Goal: Task Accomplishment & Management: Use online tool/utility

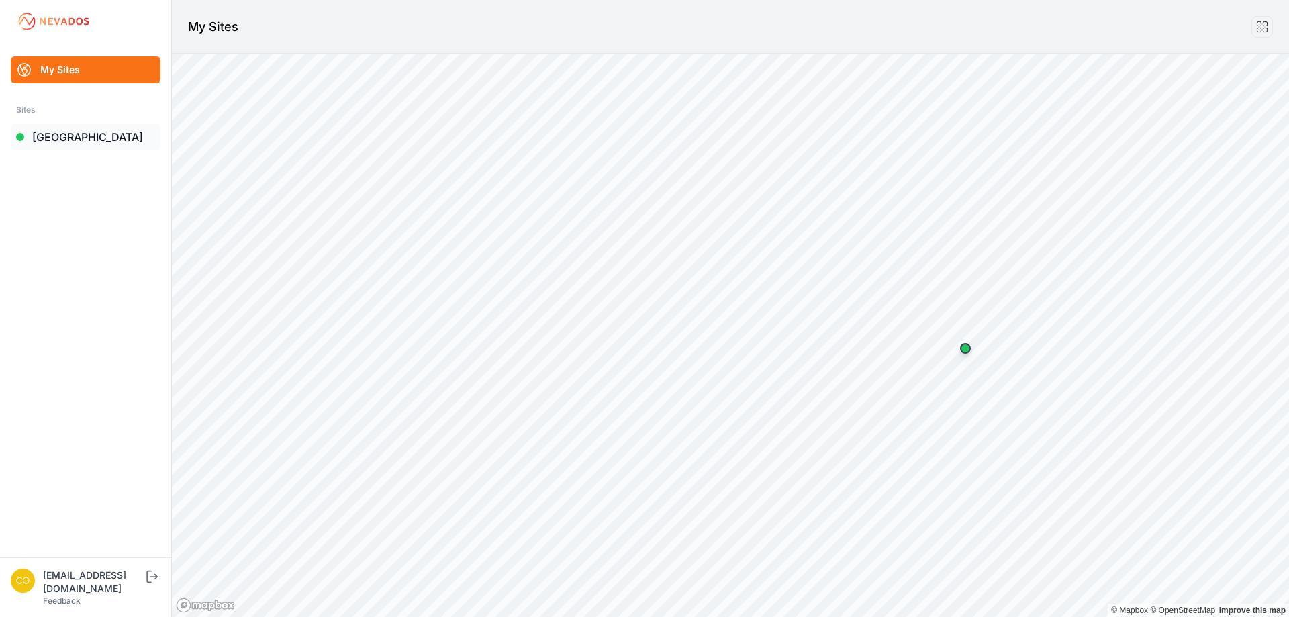
click at [83, 143] on link "[GEOGRAPHIC_DATA]" at bounding box center [86, 137] width 150 height 27
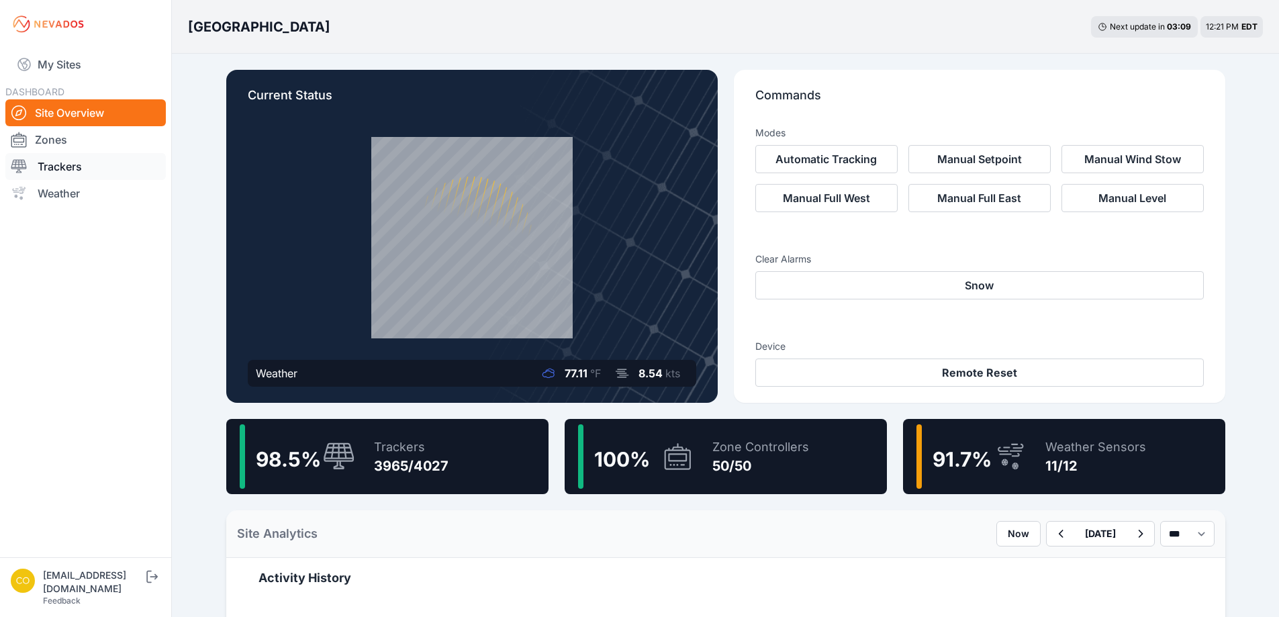
click at [75, 161] on link "Trackers" at bounding box center [85, 166] width 161 height 27
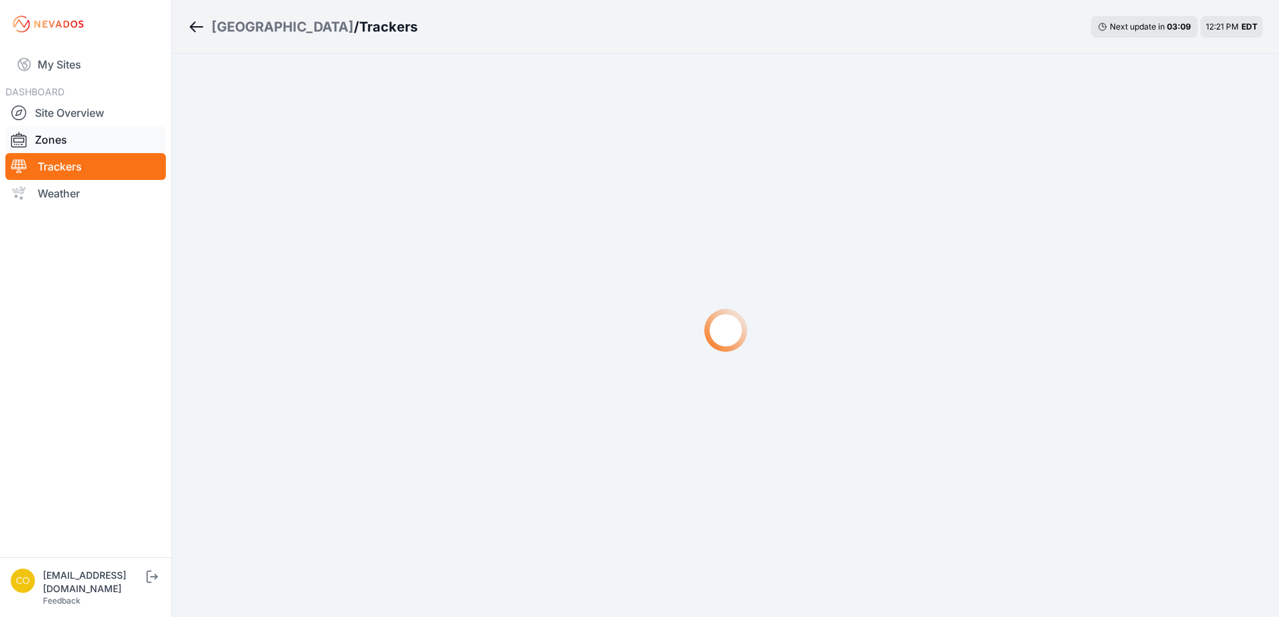
click at [66, 149] on link "Zones" at bounding box center [85, 139] width 161 height 27
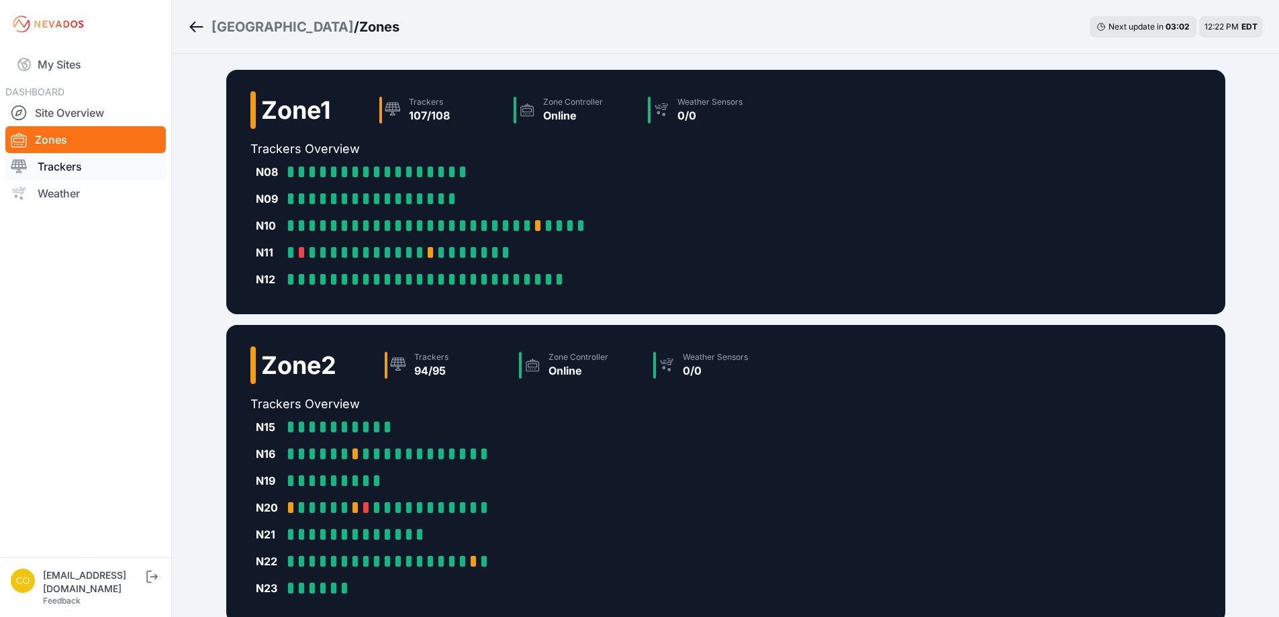
click at [73, 165] on link "Trackers" at bounding box center [85, 166] width 161 height 27
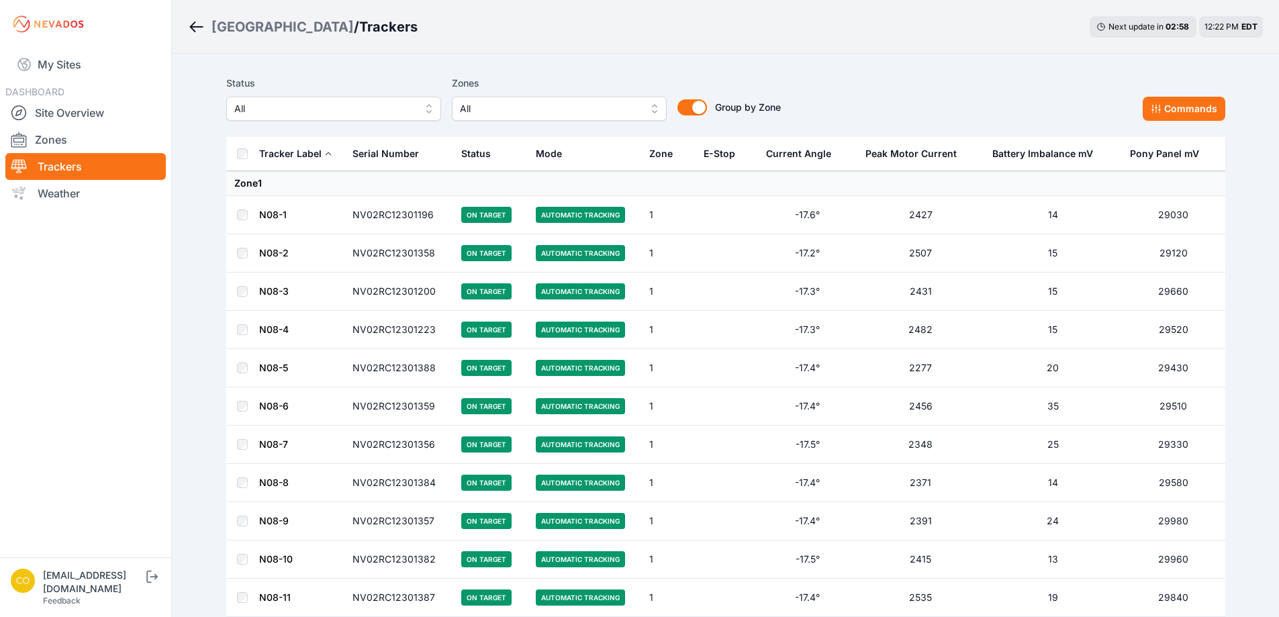
click at [647, 112] on button "All" at bounding box center [559, 109] width 215 height 24
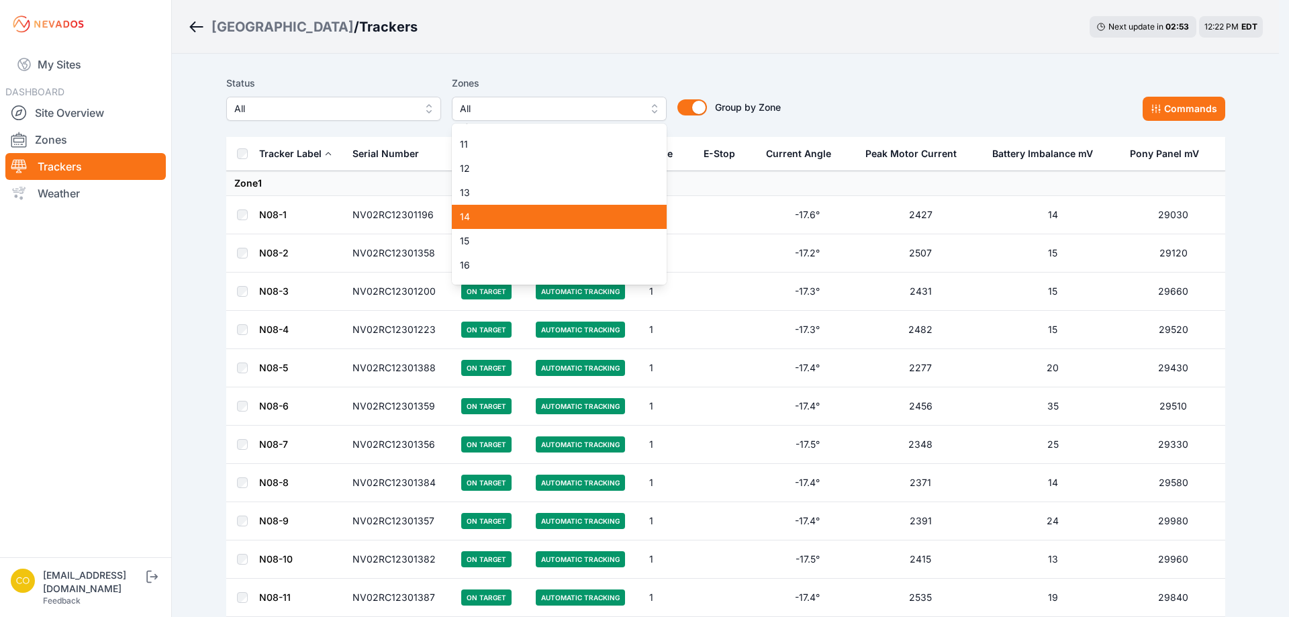
scroll to position [201, 0]
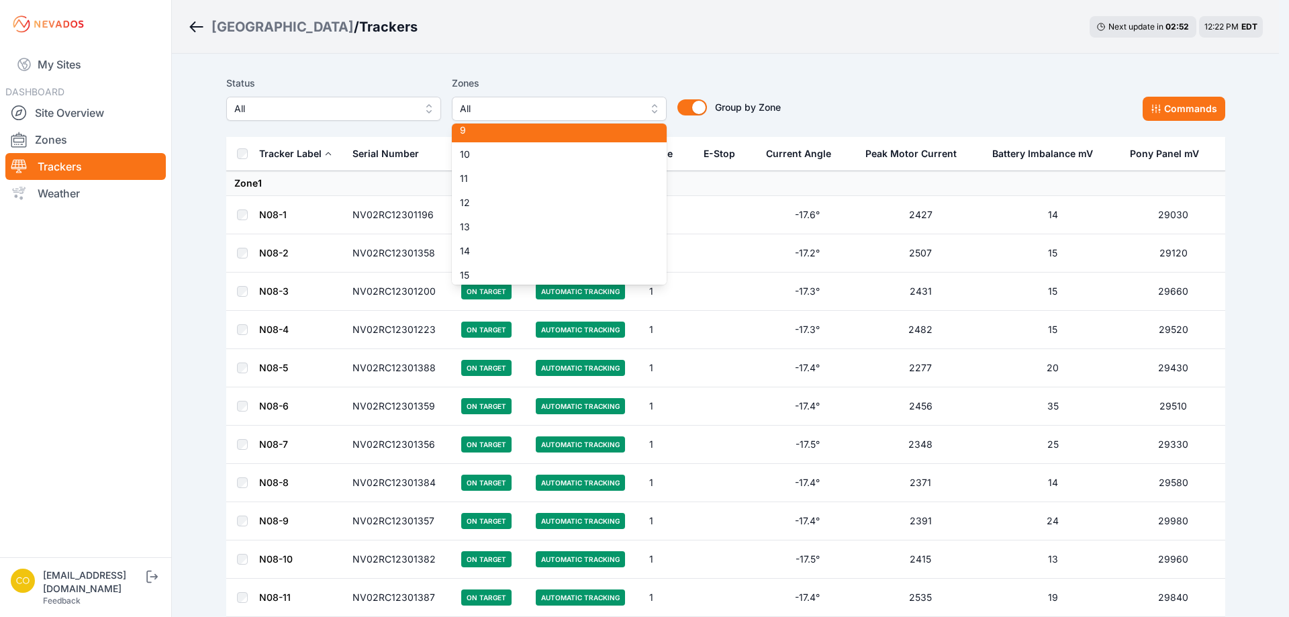
click at [490, 133] on span "9" at bounding box center [551, 130] width 183 height 13
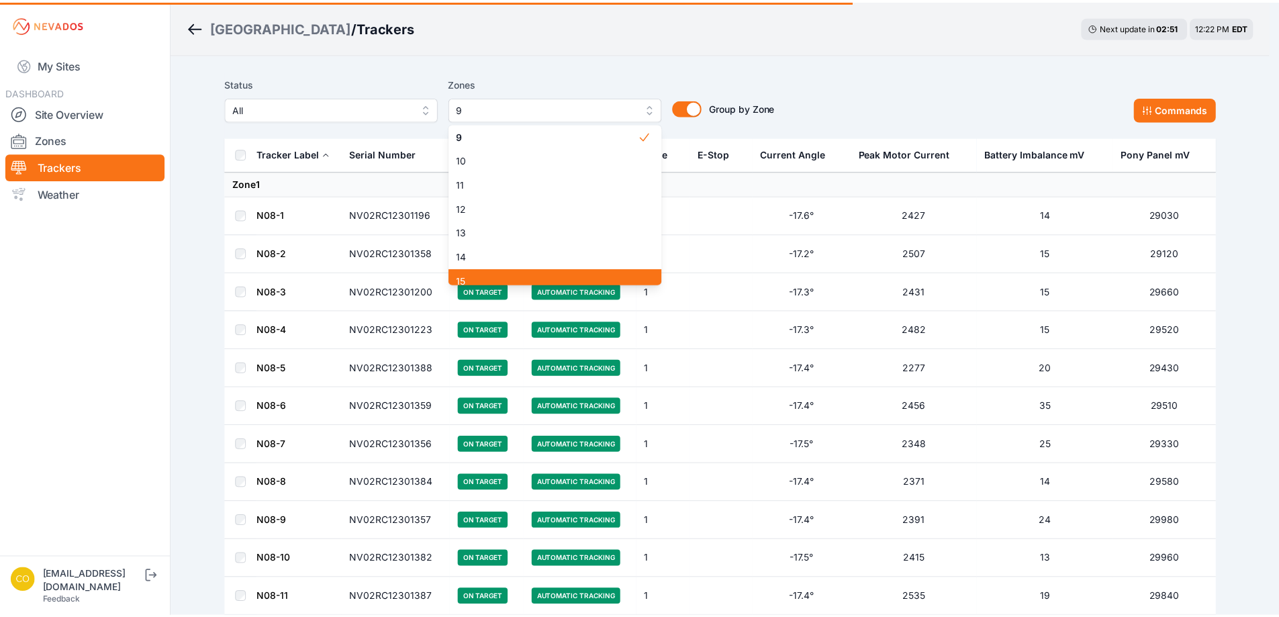
scroll to position [263, 0]
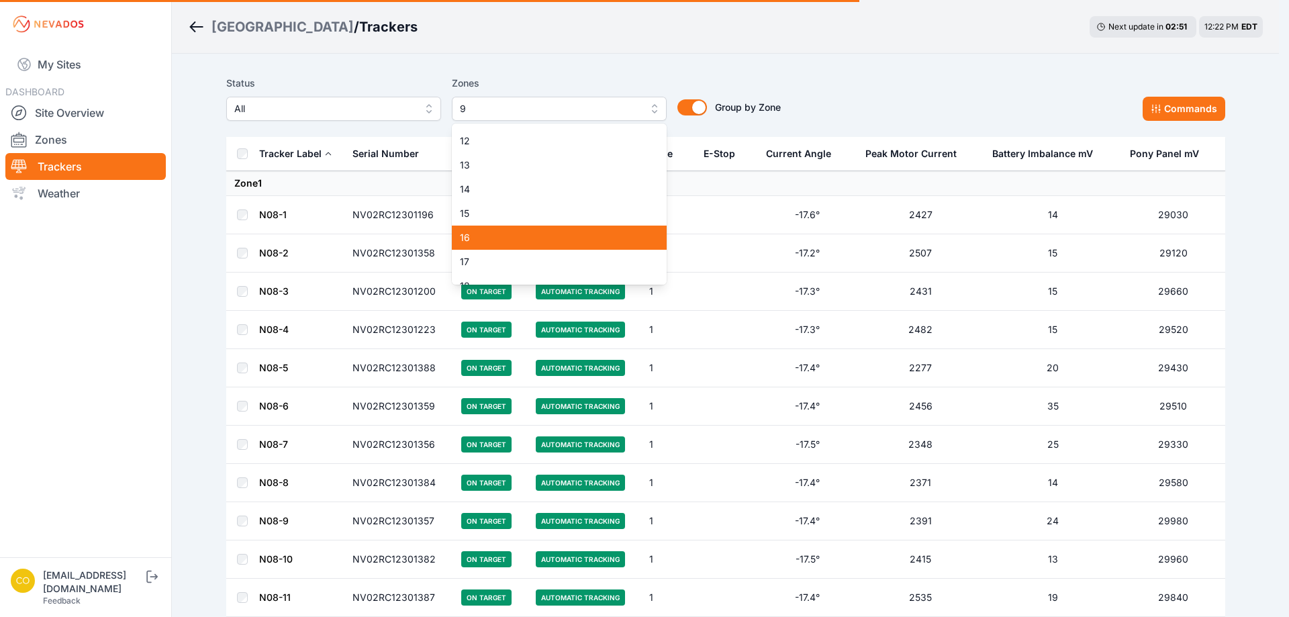
click at [500, 240] on span "16" at bounding box center [551, 237] width 183 height 13
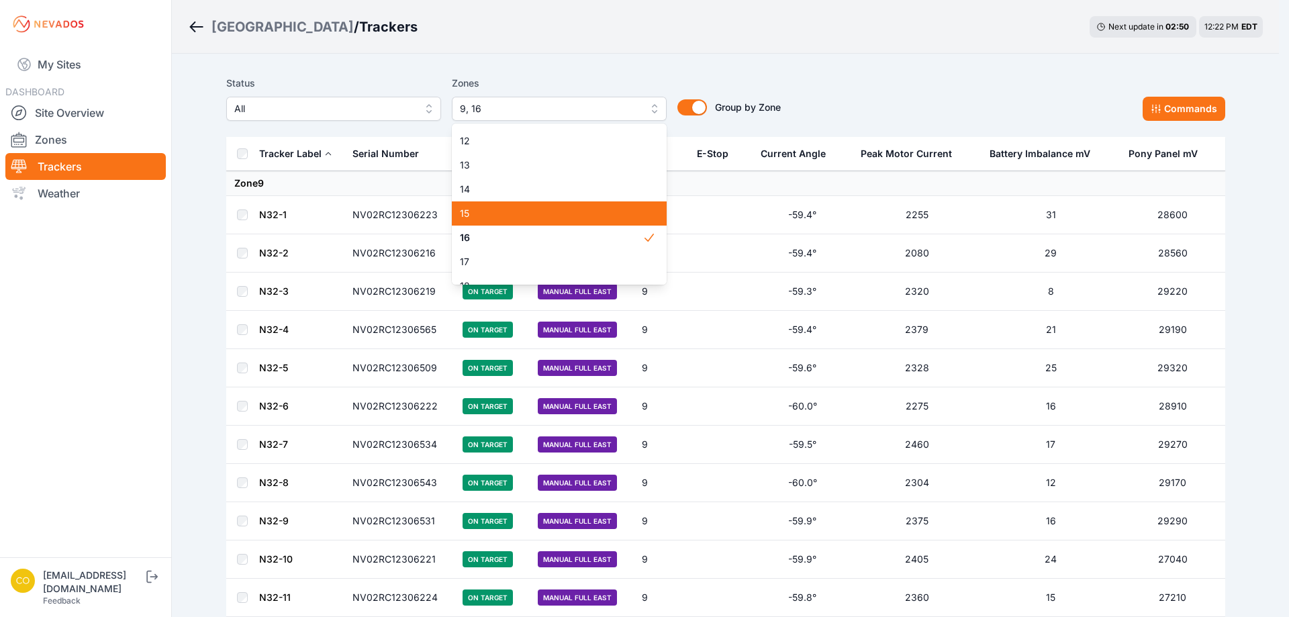
click at [502, 218] on span "15" at bounding box center [551, 213] width 183 height 13
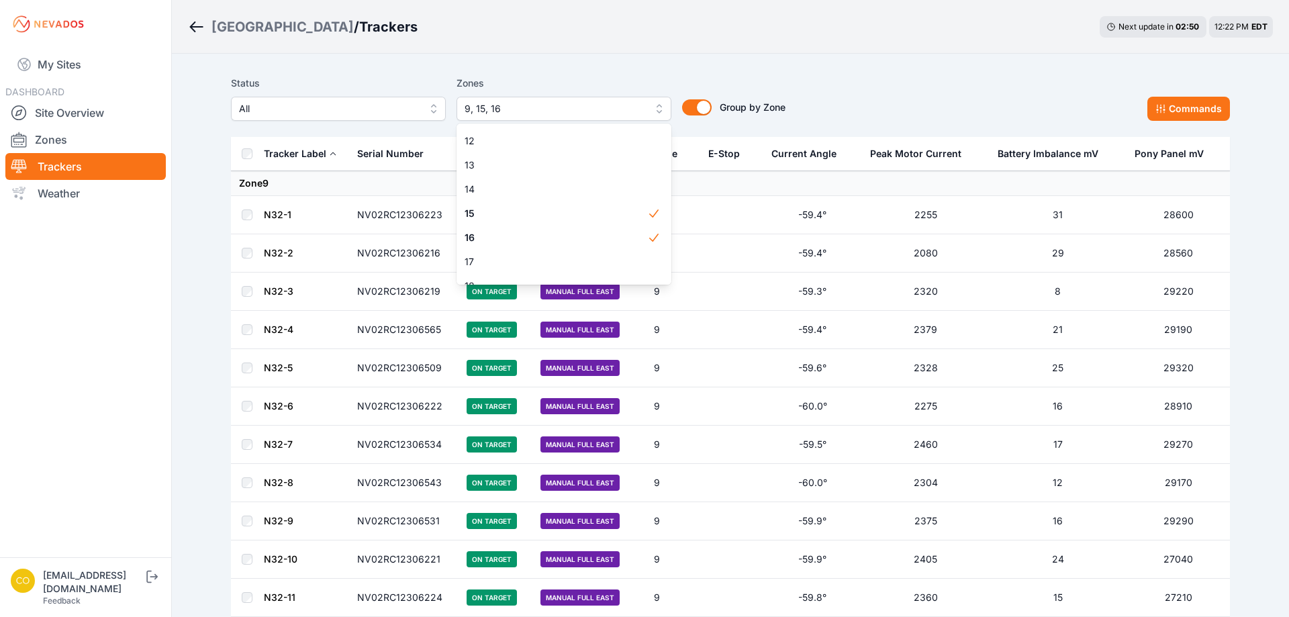
click at [646, 105] on button "9, 15, 16" at bounding box center [564, 109] width 215 height 24
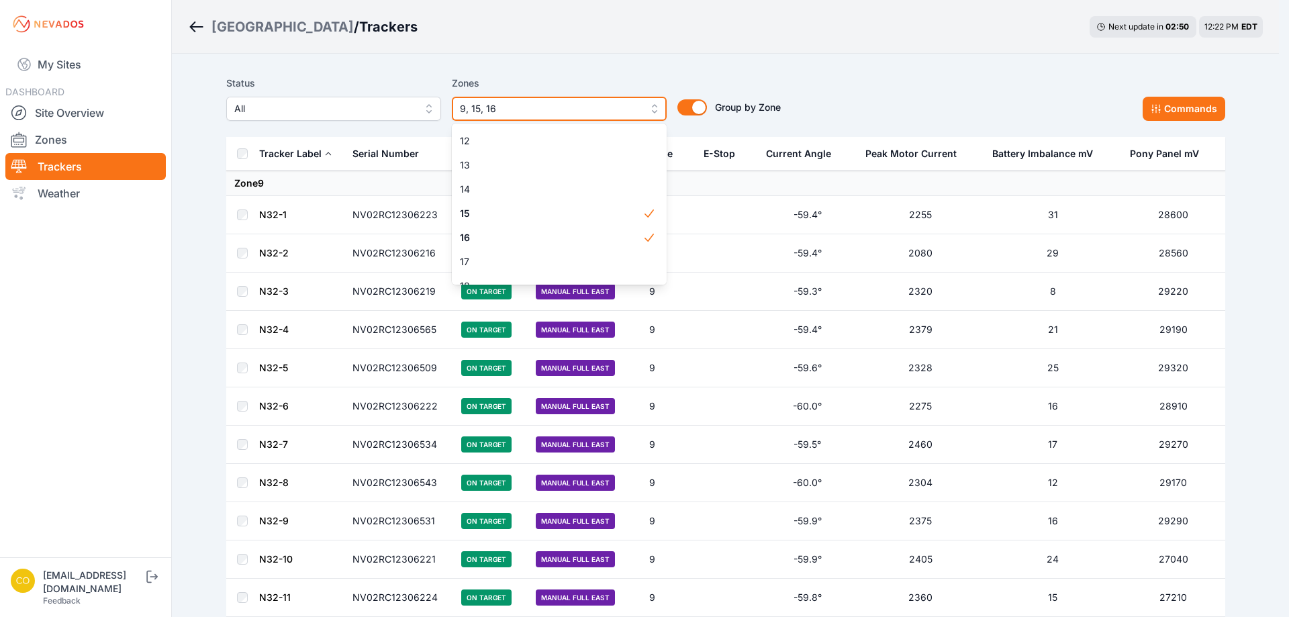
click at [652, 109] on button "9, 15, 16" at bounding box center [559, 109] width 215 height 24
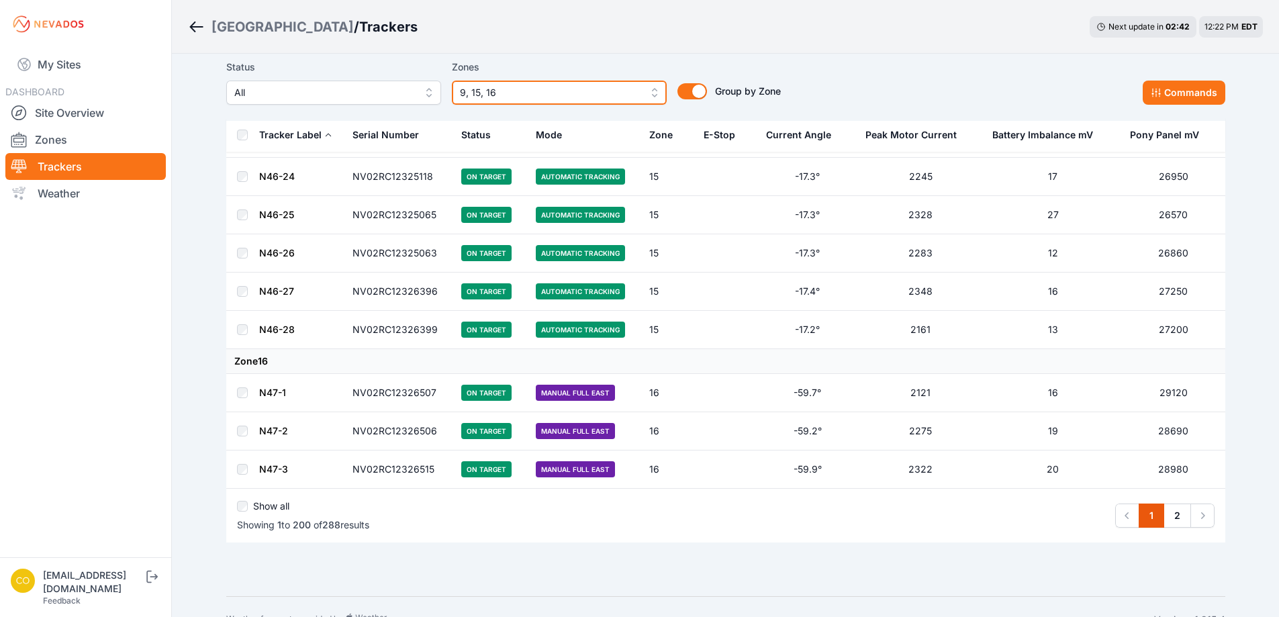
scroll to position [7439, 0]
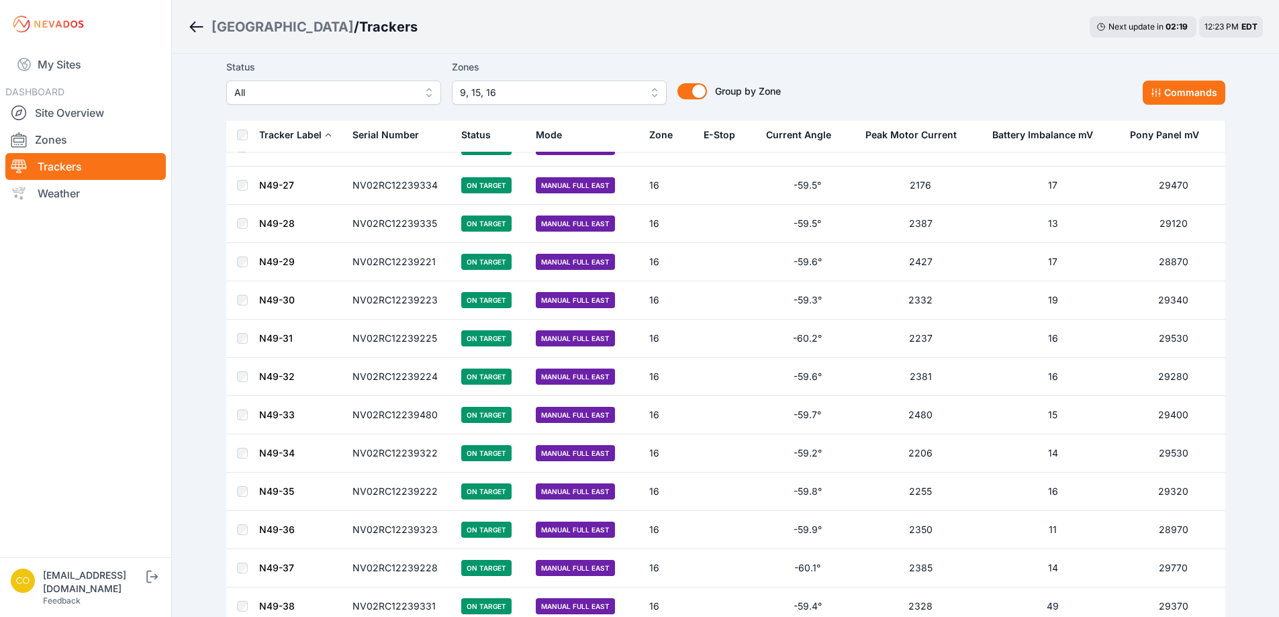
scroll to position [10788, 0]
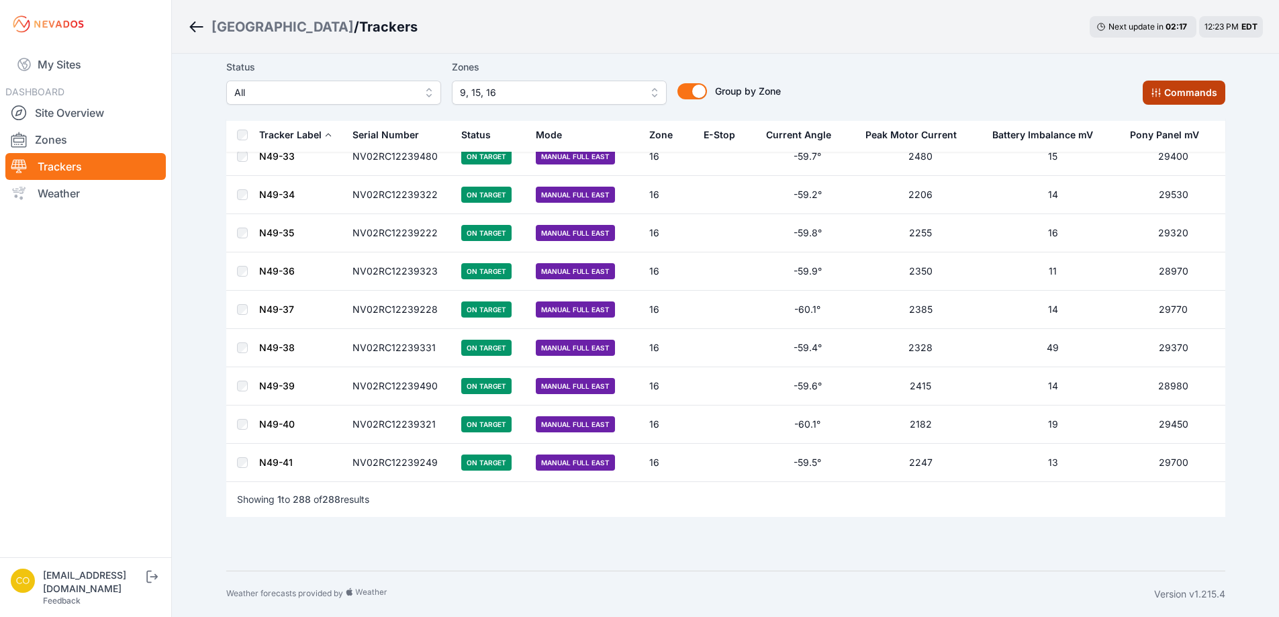
click at [1173, 99] on button "Commands" at bounding box center [1184, 93] width 83 height 24
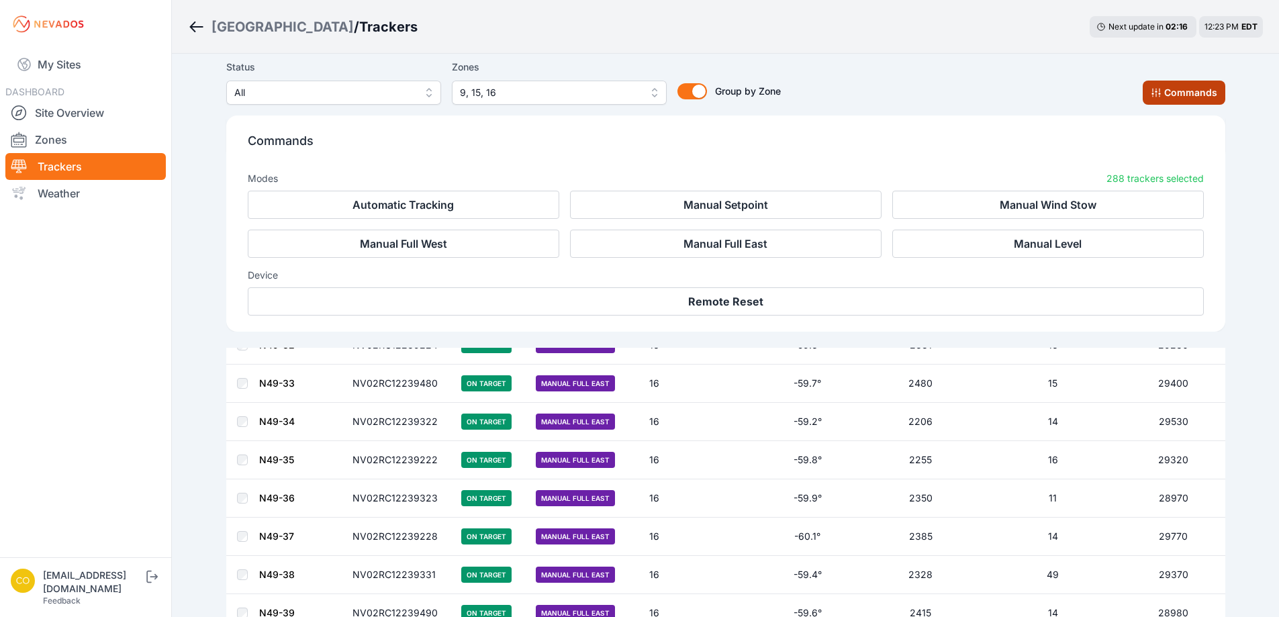
scroll to position [11015, 0]
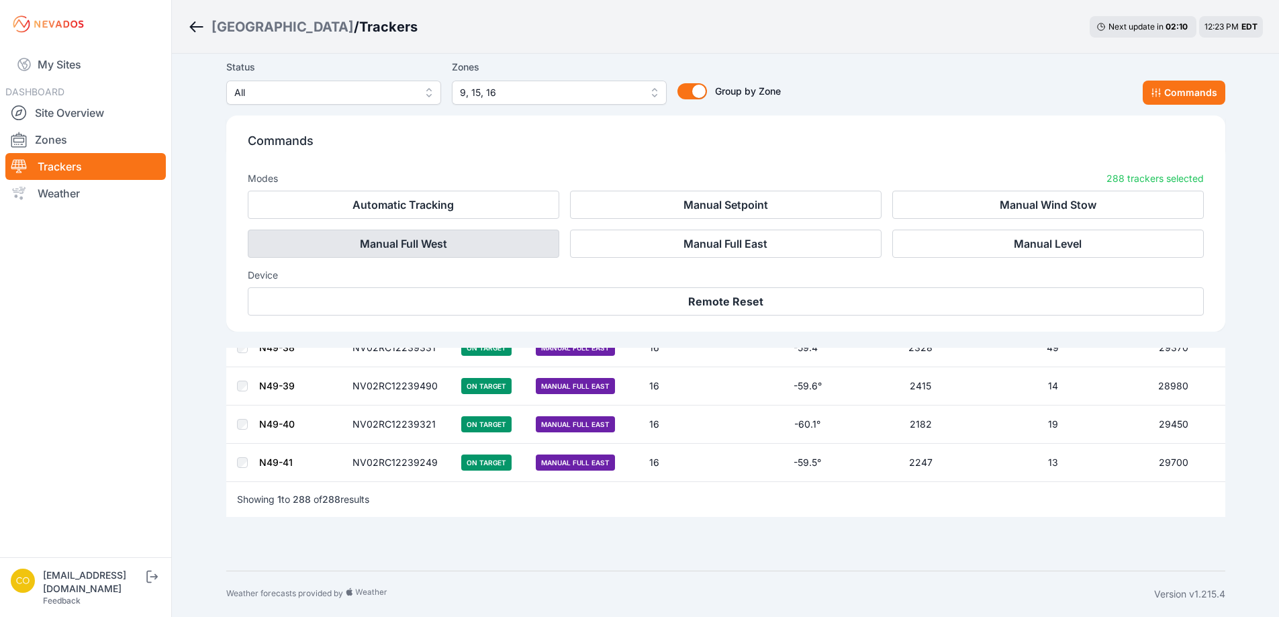
click at [404, 242] on button "Manual Full West" at bounding box center [404, 244] width 312 height 28
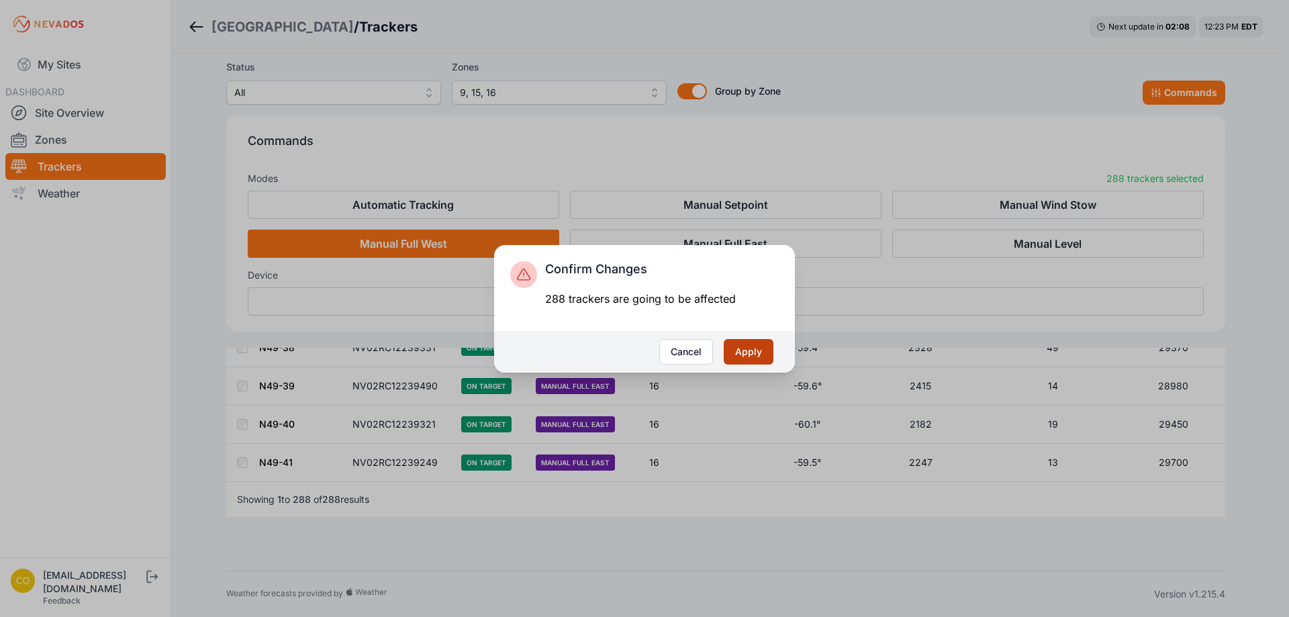
click at [745, 353] on button "Apply" at bounding box center [749, 352] width 50 height 26
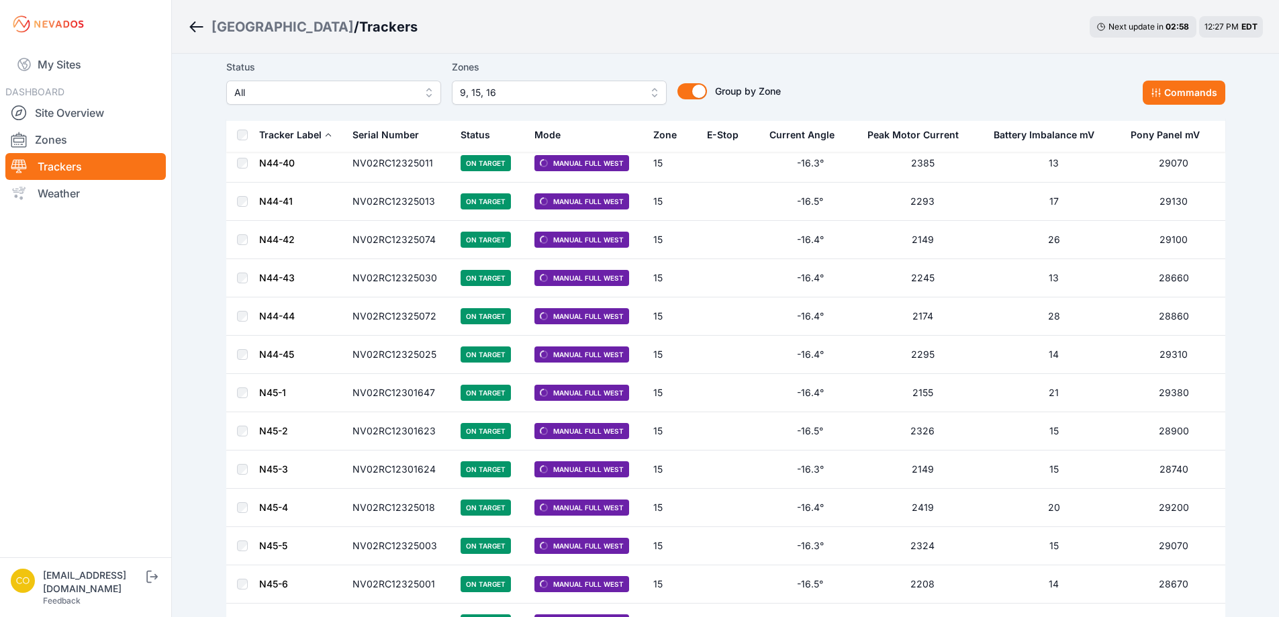
scroll to position [5142, 0]
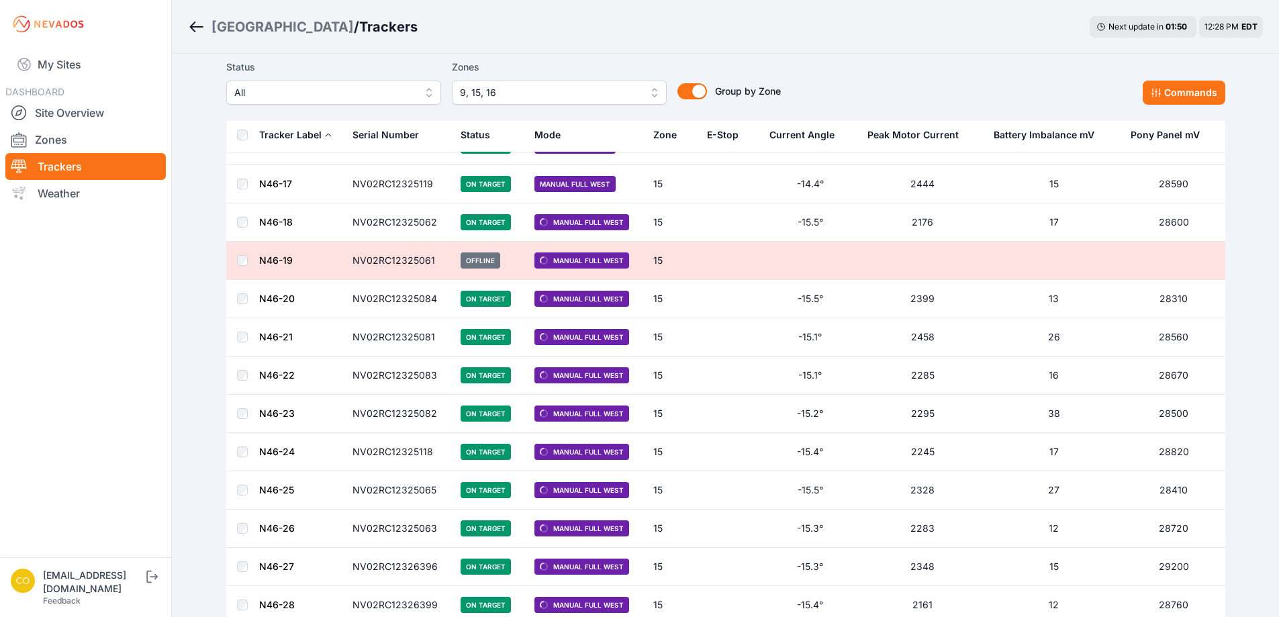
scroll to position [7086, 0]
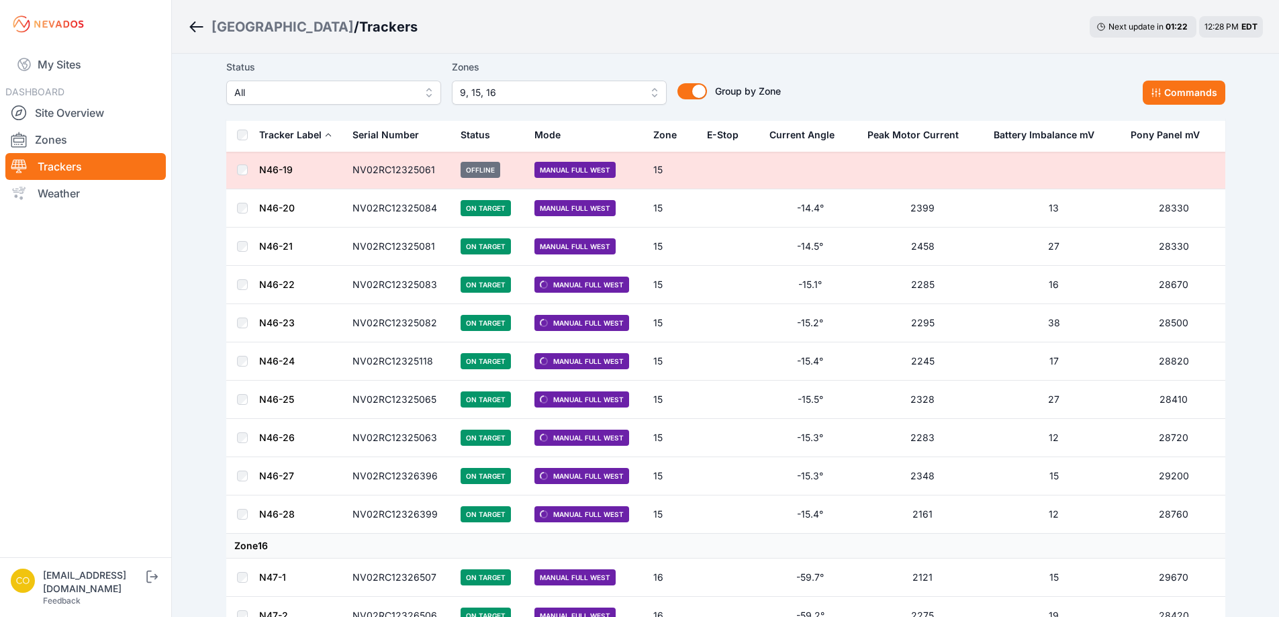
scroll to position [7177, 0]
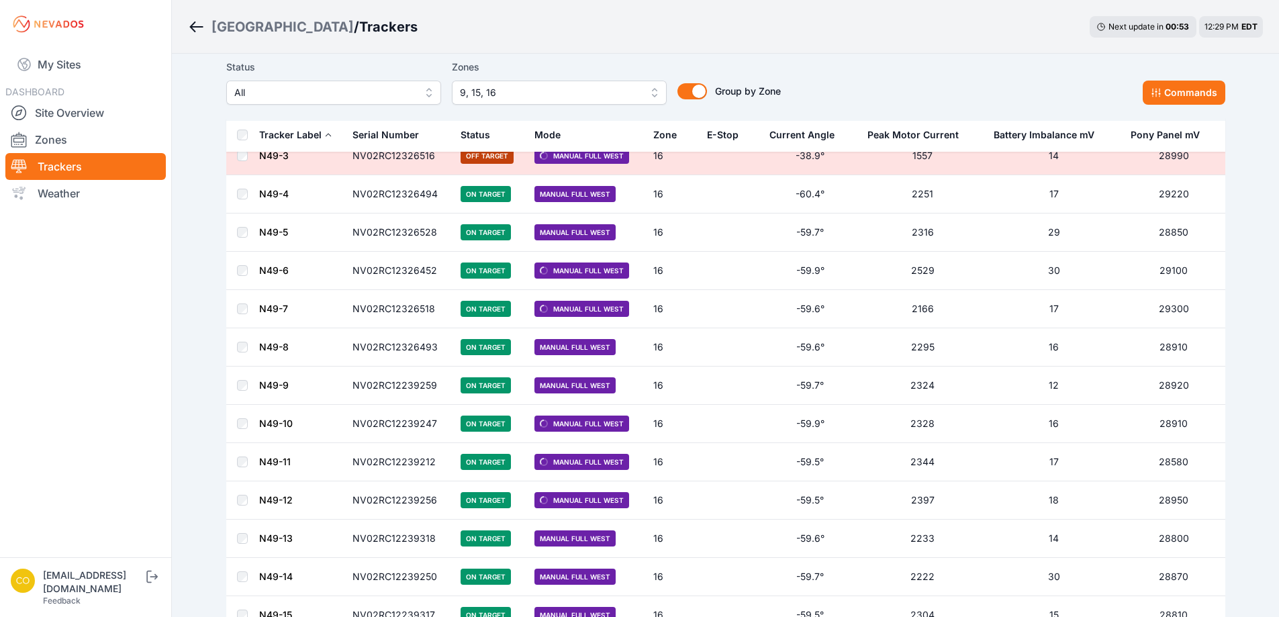
scroll to position [9628, 0]
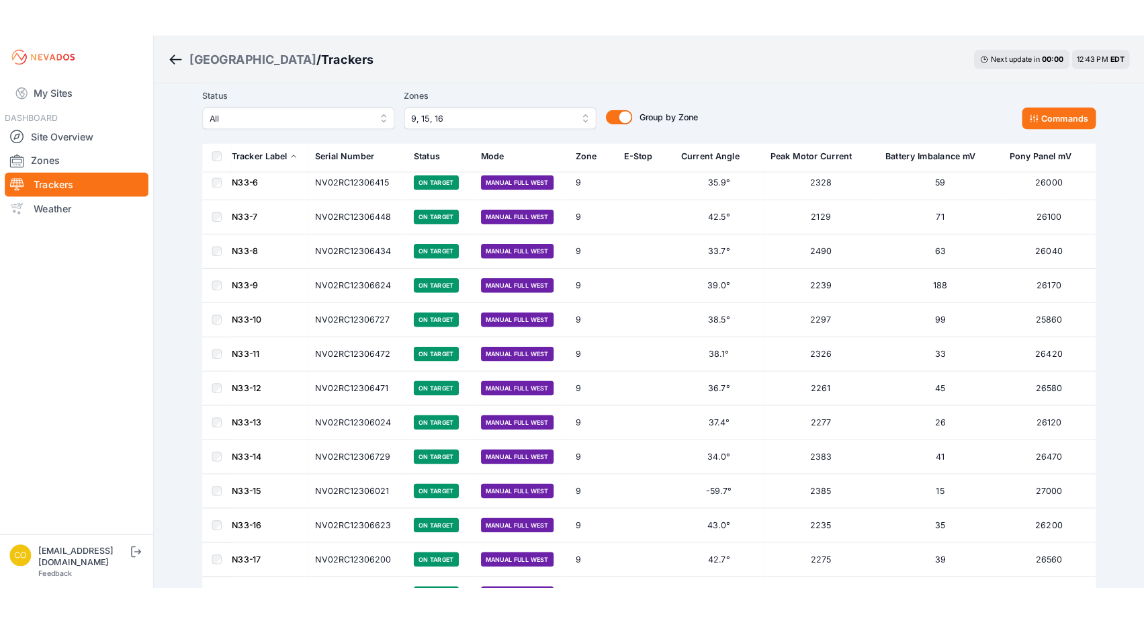
scroll to position [1118, 0]
